Goal: Check status: Check status

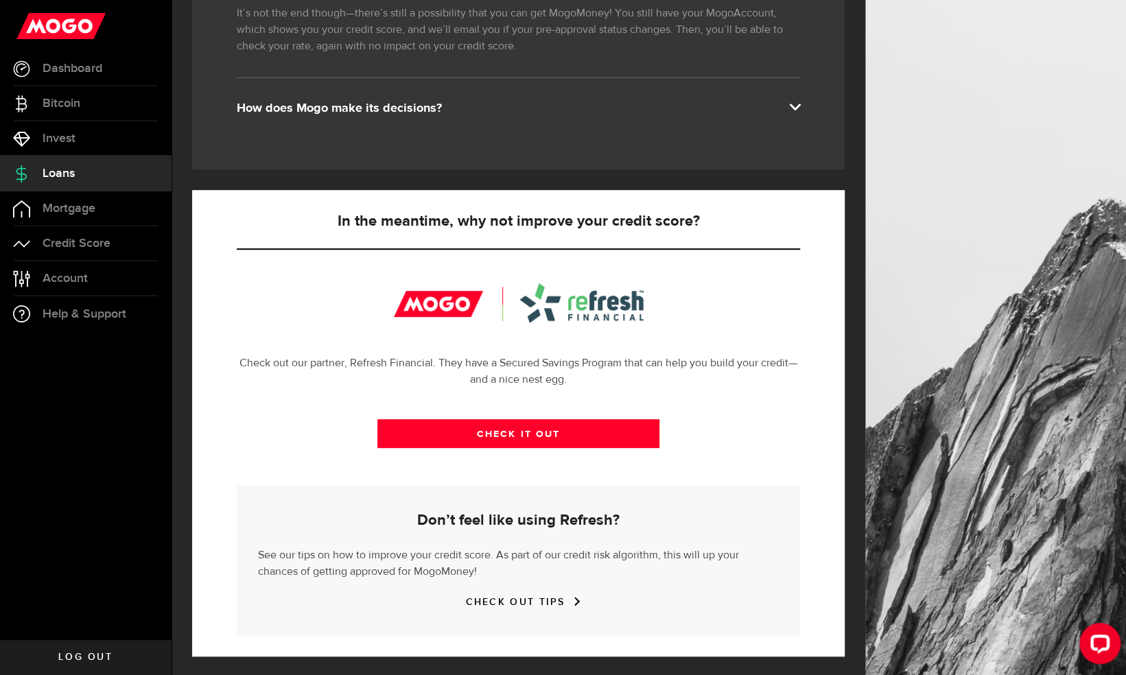
scroll to position [316, 0]
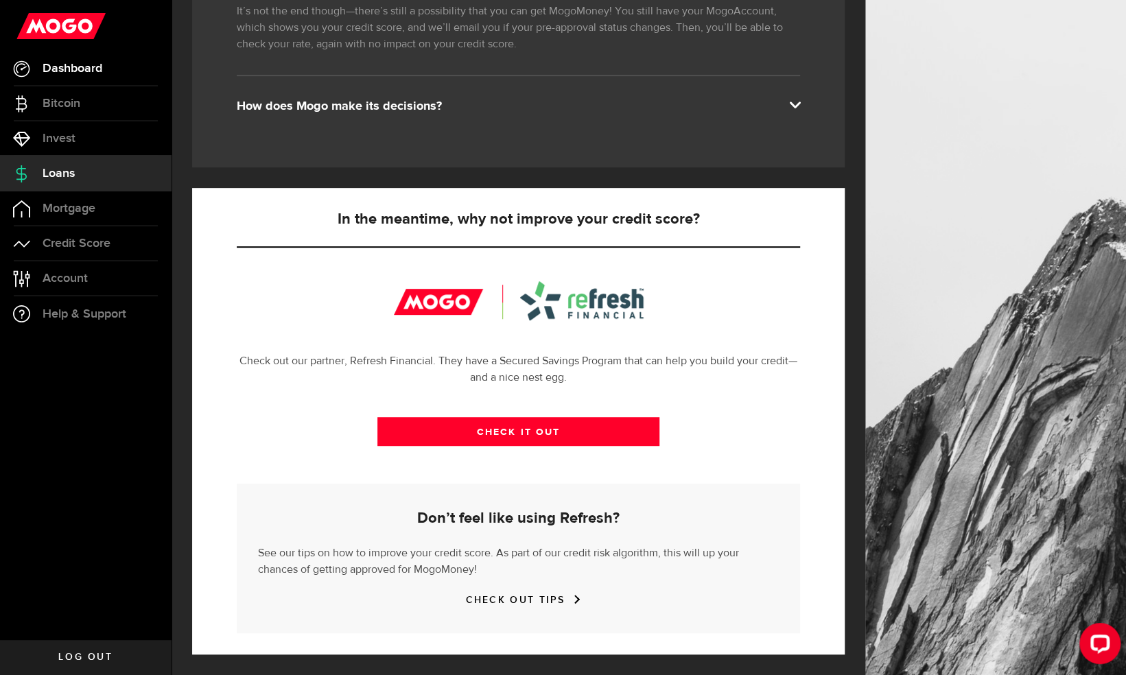
click at [78, 71] on span "Dashboard" at bounding box center [73, 68] width 60 height 12
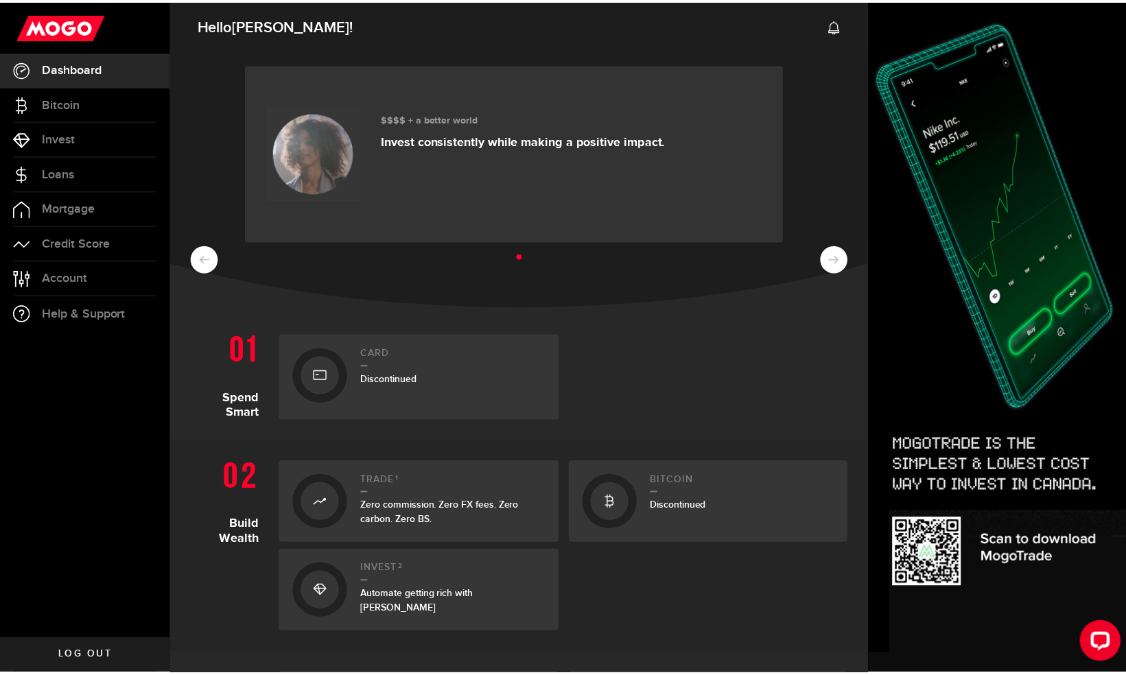
scroll to position [417, 0]
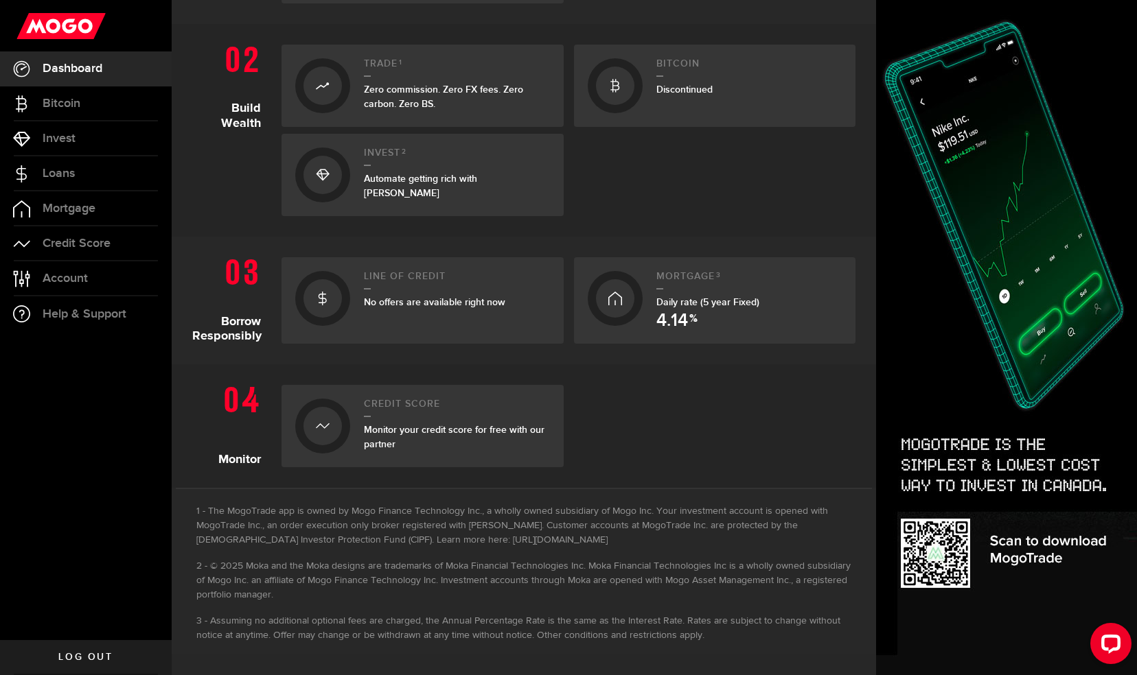
click at [423, 306] on span "No offers are available right now" at bounding box center [434, 302] width 141 height 12
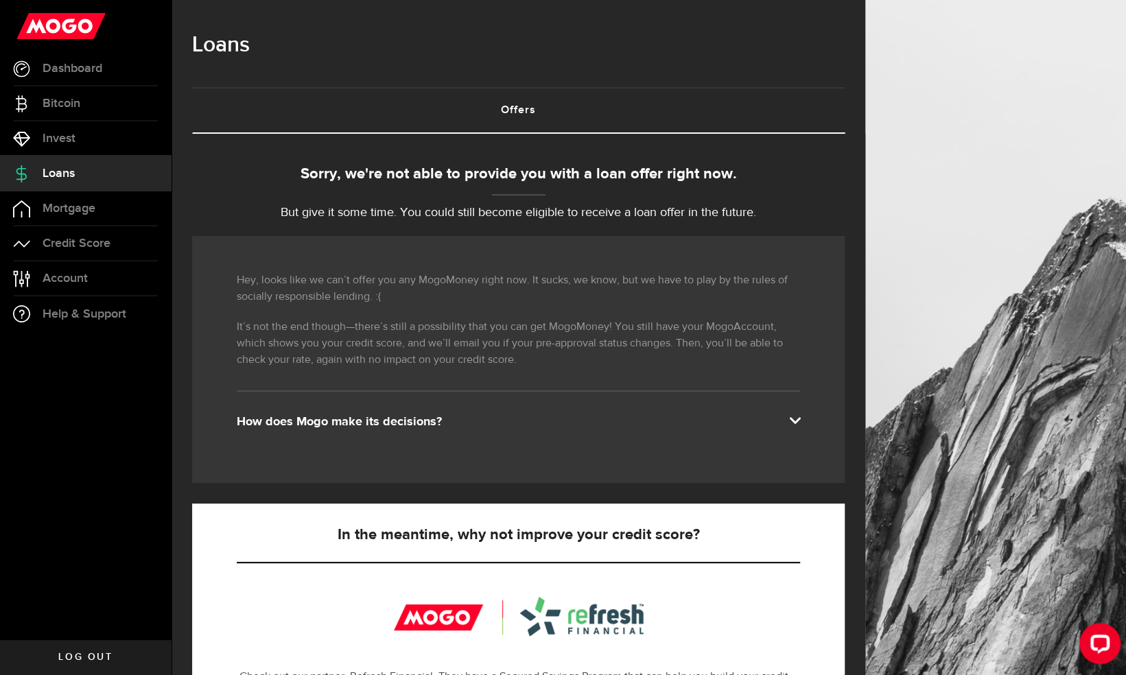
scroll to position [316, 0]
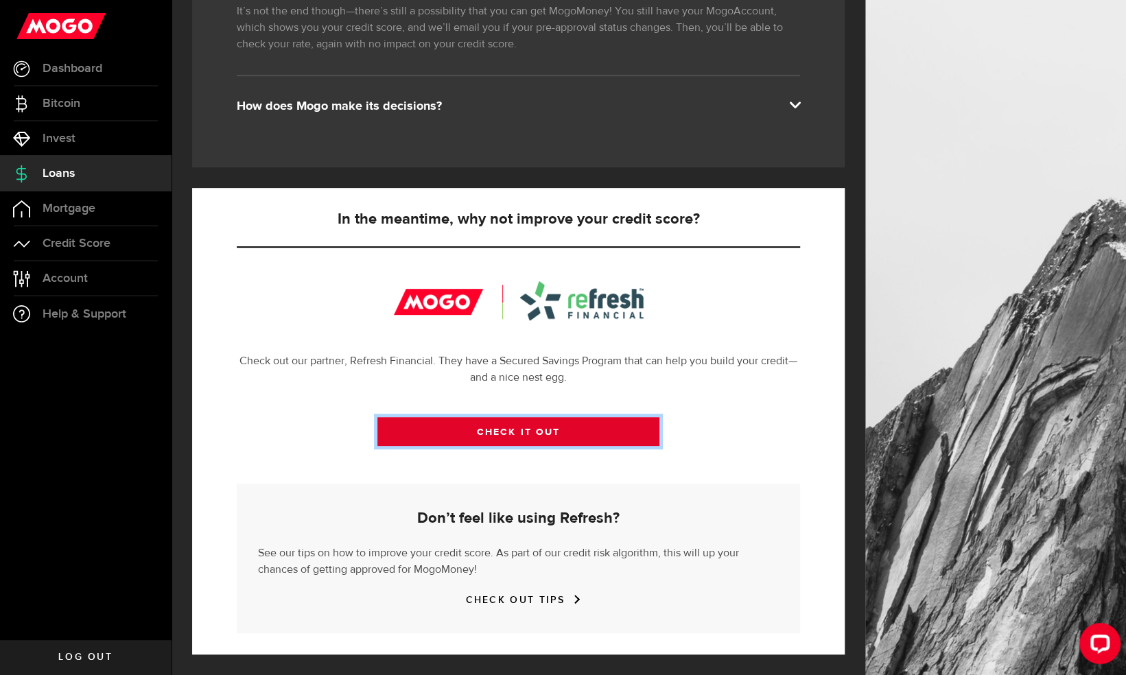
click at [593, 431] on link "CHECK IT OUT" at bounding box center [518, 431] width 282 height 29
